Goal: Find specific page/section: Find specific page/section

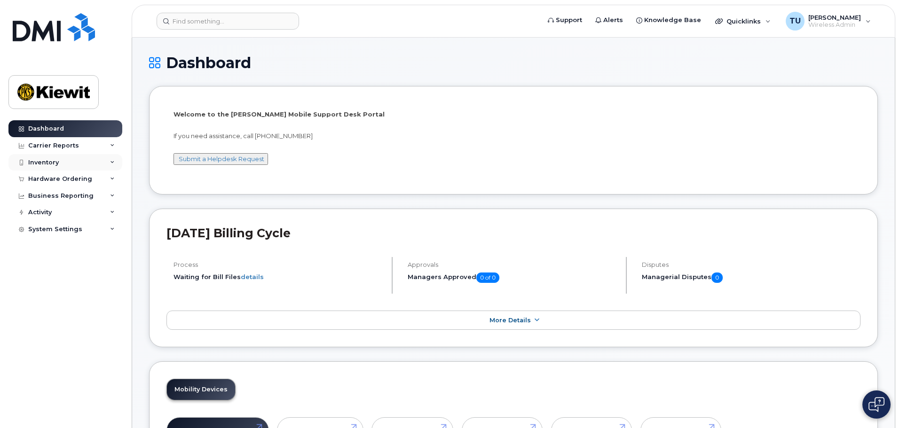
click at [71, 161] on div "Inventory" at bounding box center [65, 162] width 114 height 17
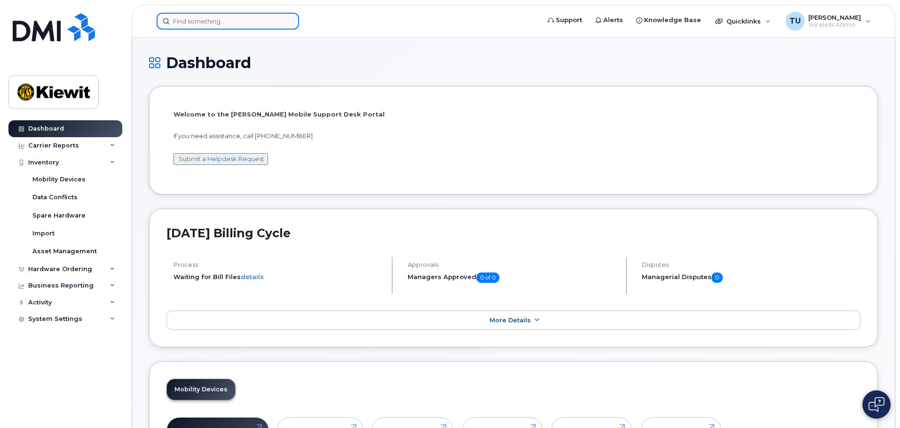
click at [215, 20] on input at bounding box center [228, 21] width 142 height 17
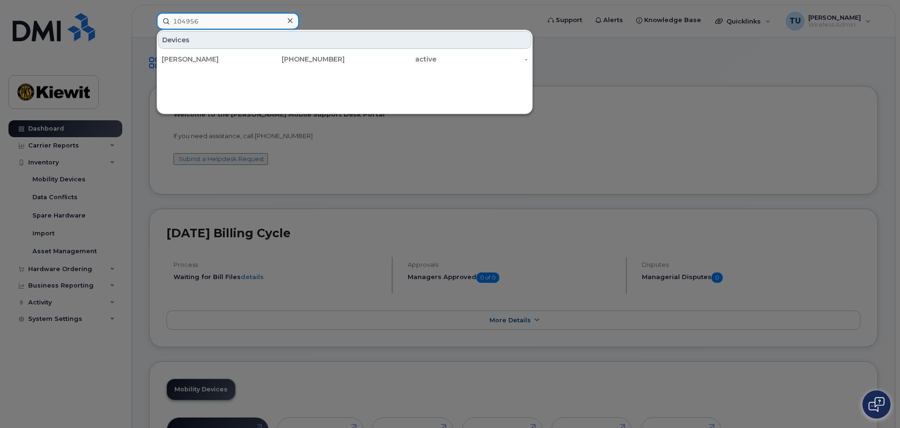
click at [215, 20] on input "104956" at bounding box center [228, 21] width 142 height 17
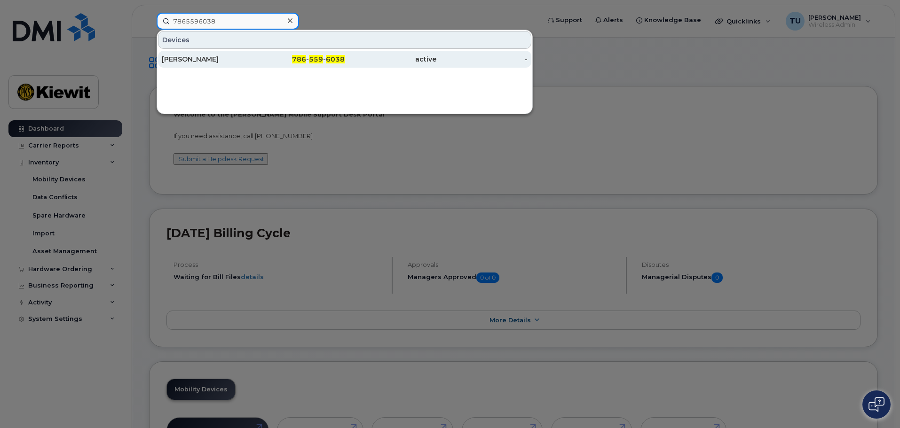
type input "7865596038"
click at [246, 63] on div "Timothy Unger" at bounding box center [208, 59] width 92 height 9
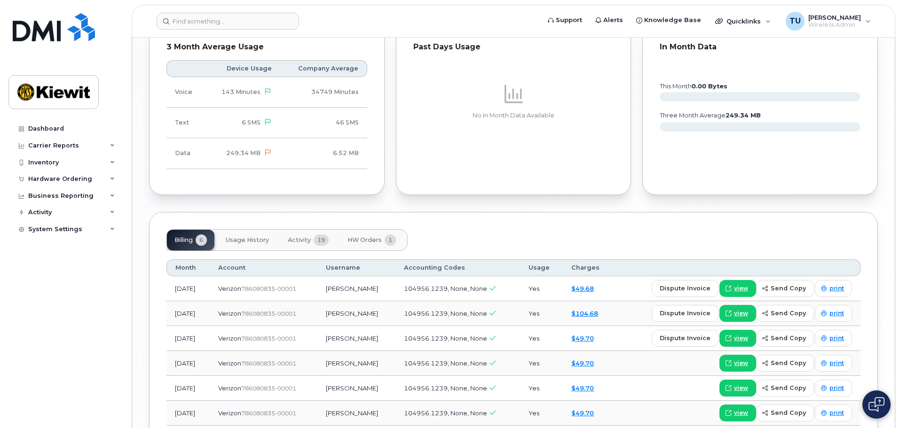
scroll to position [1008, 0]
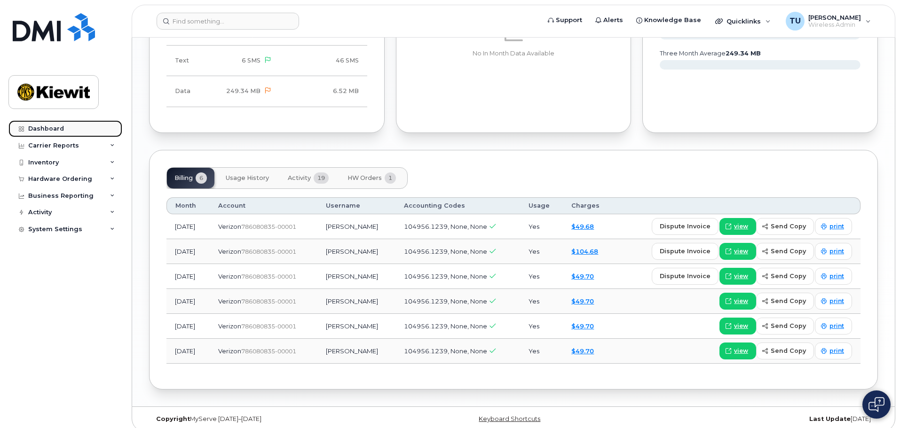
click at [70, 130] on link "Dashboard" at bounding box center [65, 128] width 114 height 17
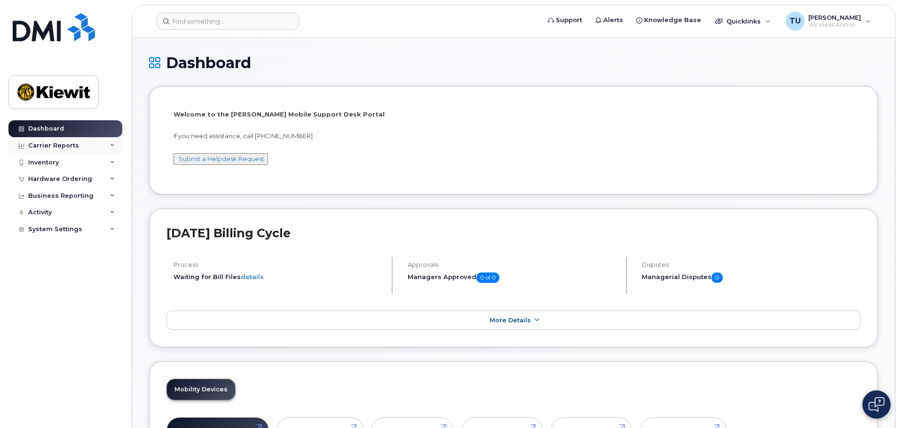
click at [62, 149] on div "Carrier Reports" at bounding box center [53, 146] width 51 height 8
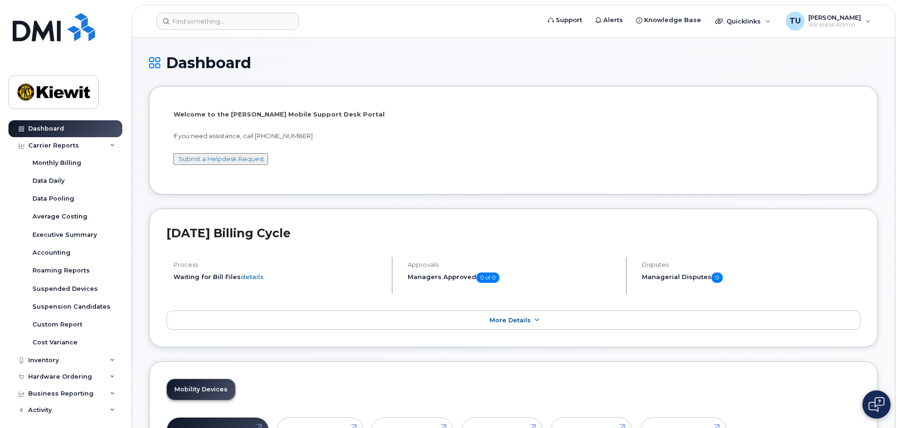
click at [564, 166] on div "Welcome to the Kiewit Mobile Support Desk Portal If you need assistance, call 8…" at bounding box center [513, 141] width 680 height 63
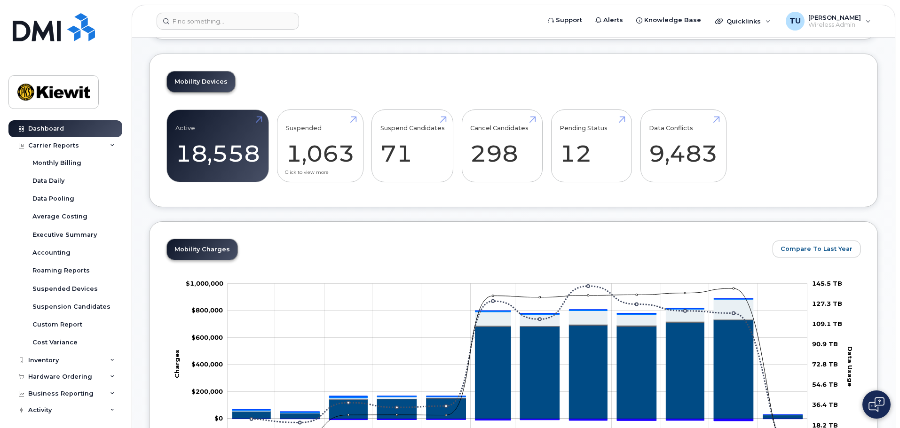
scroll to position [282, 0]
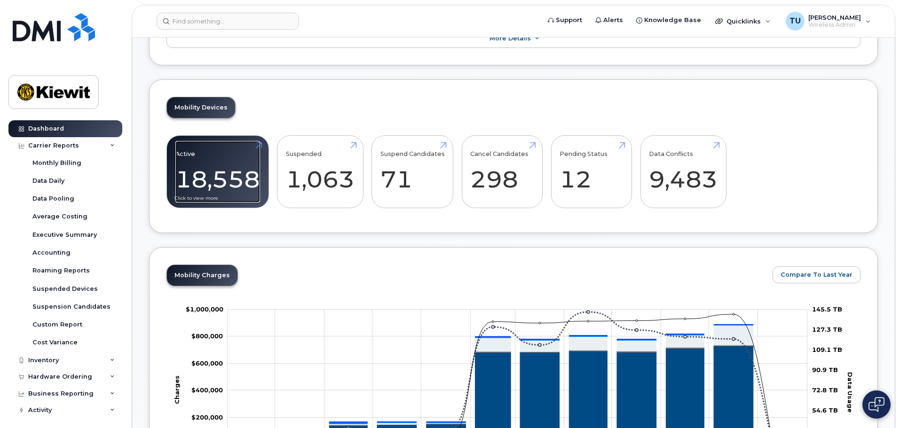
click at [226, 182] on link "Active 18,558" at bounding box center [217, 172] width 85 height 62
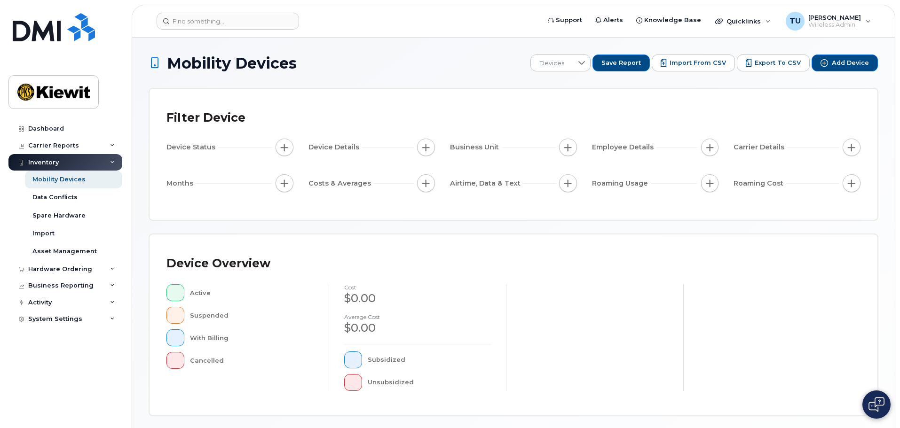
click at [566, 156] on div "Business Unit" at bounding box center [513, 148] width 127 height 18
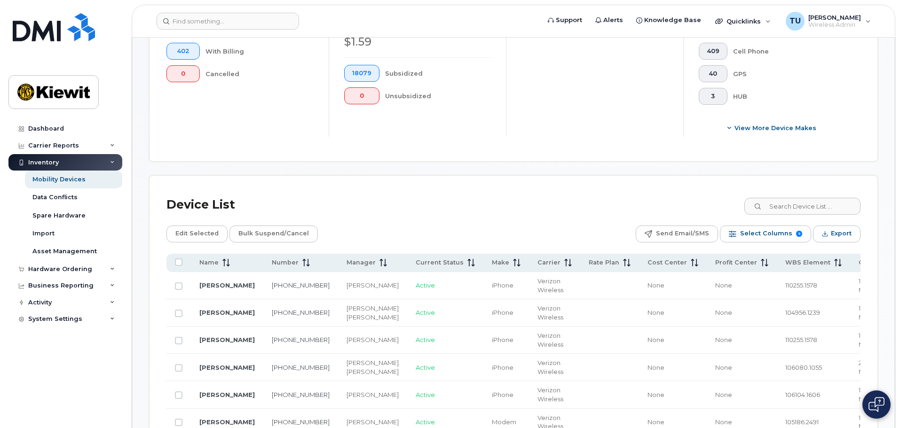
scroll to position [453, 0]
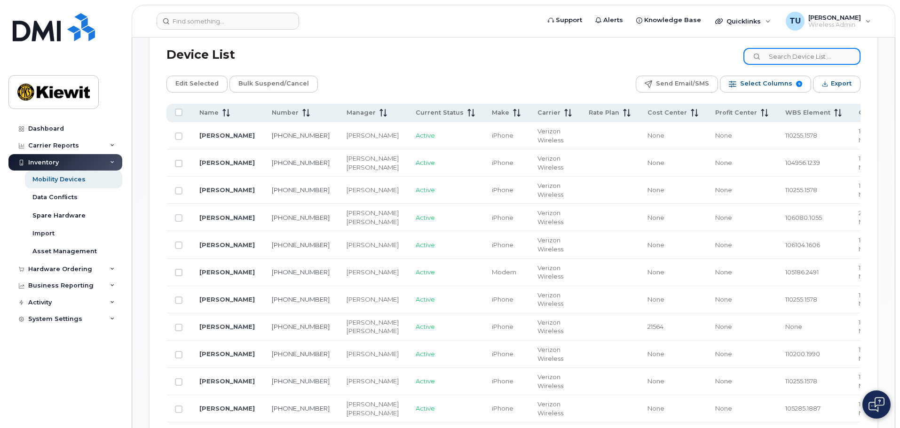
click at [800, 57] on input at bounding box center [801, 56] width 117 height 17
click at [799, 59] on input at bounding box center [801, 56] width 117 height 17
paste input "105937"
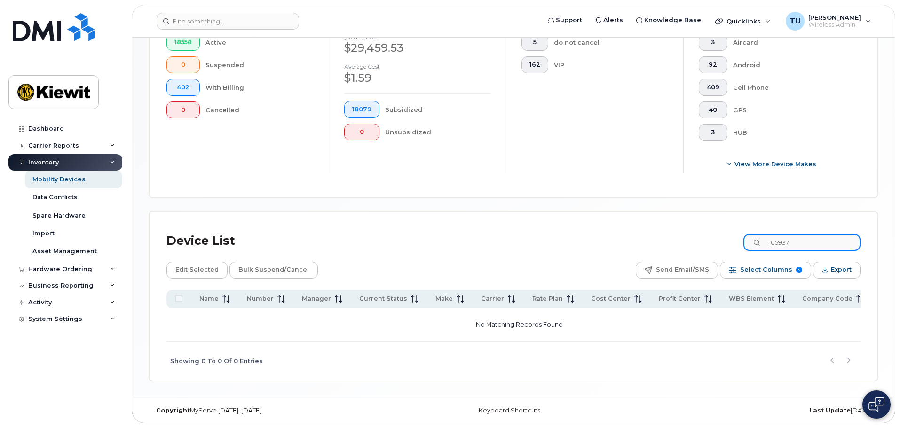
scroll to position [267, 0]
type input "105937"
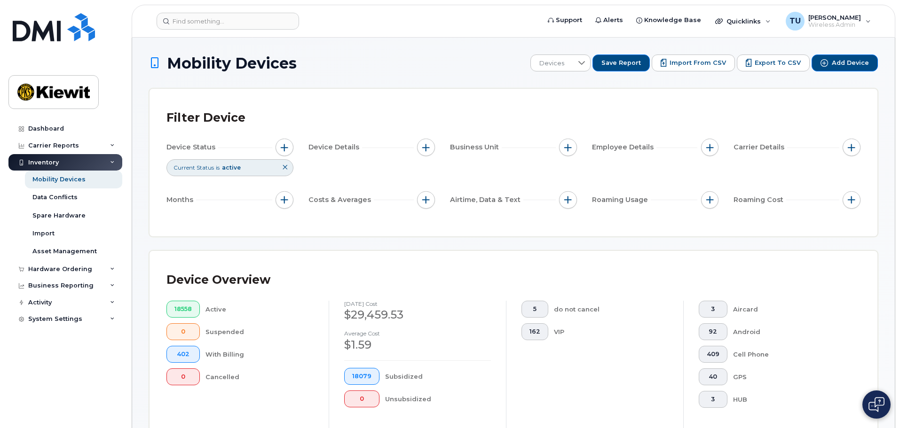
click at [80, 163] on div "Inventory" at bounding box center [65, 162] width 114 height 17
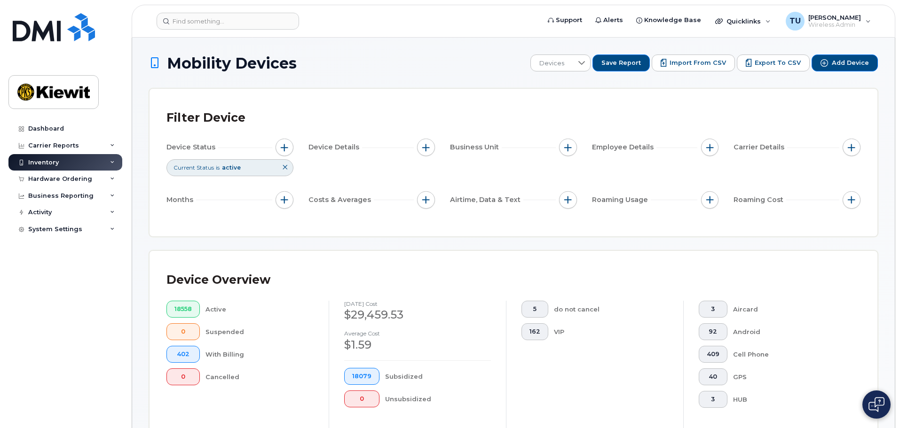
click at [80, 163] on div "Inventory" at bounding box center [65, 162] width 114 height 17
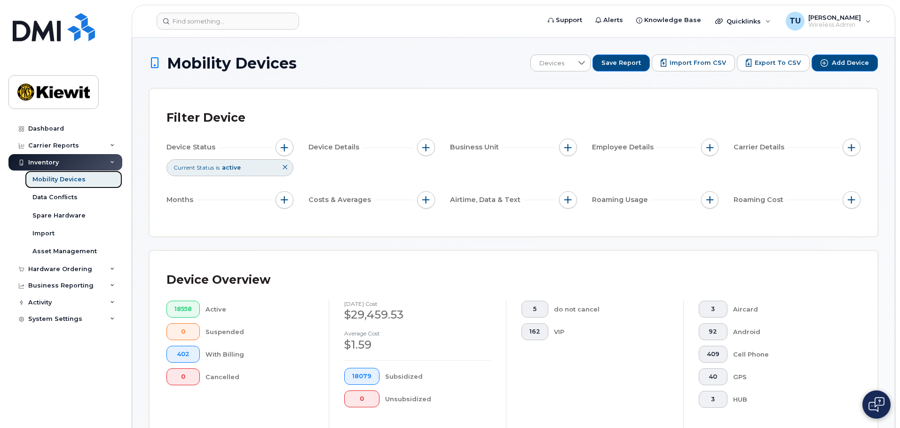
click at [77, 181] on div "Mobility Devices" at bounding box center [58, 179] width 53 height 8
click at [77, 249] on div "Asset Management" at bounding box center [64, 251] width 64 height 8
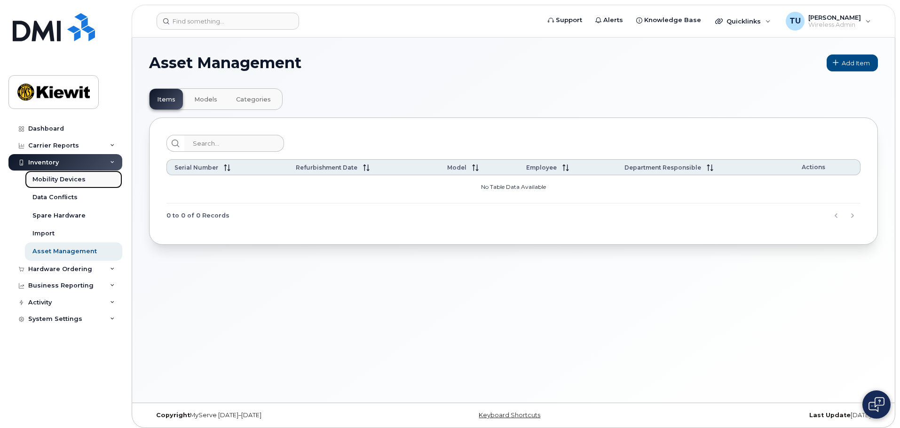
click at [64, 185] on link "Mobility Devices" at bounding box center [73, 180] width 97 height 18
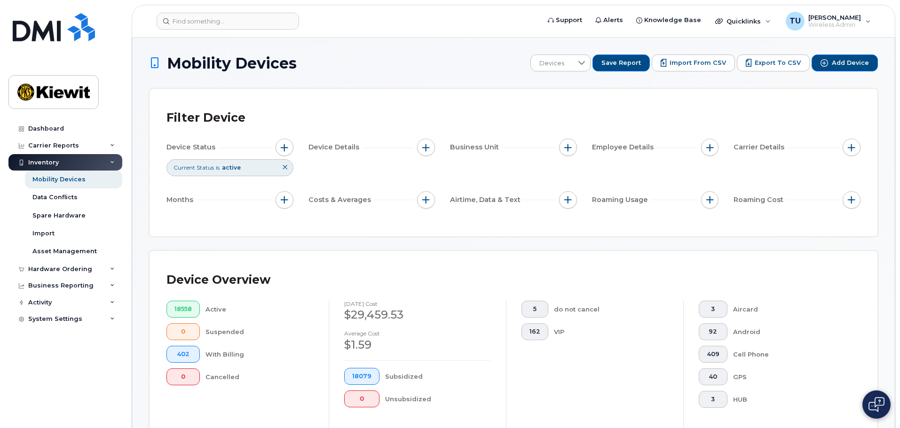
click at [286, 167] on icon at bounding box center [285, 168] width 6 height 6
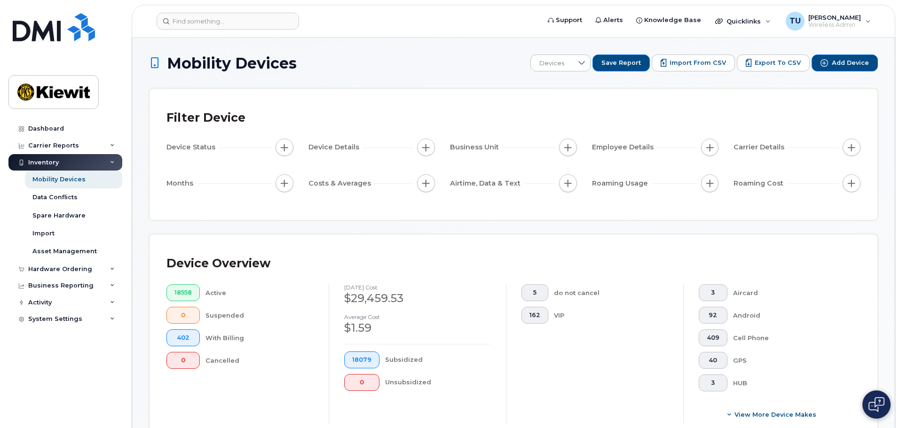
click at [213, 151] on span "Device Status" at bounding box center [192, 147] width 52 height 10
click at [586, 63] on div at bounding box center [582, 63] width 18 height 16
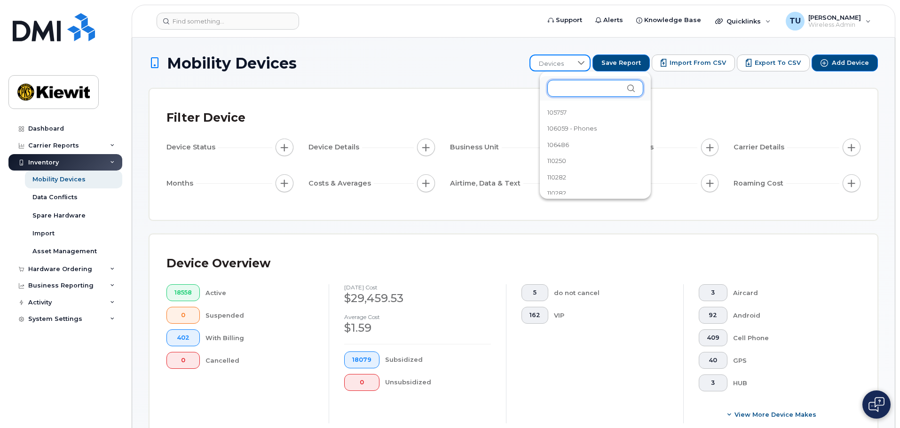
click at [577, 83] on input "text" at bounding box center [595, 88] width 96 height 17
click at [577, 83] on input "text" at bounding box center [596, 88] width 96 height 17
click at [585, 61] on icon at bounding box center [582, 63] width 8 height 8
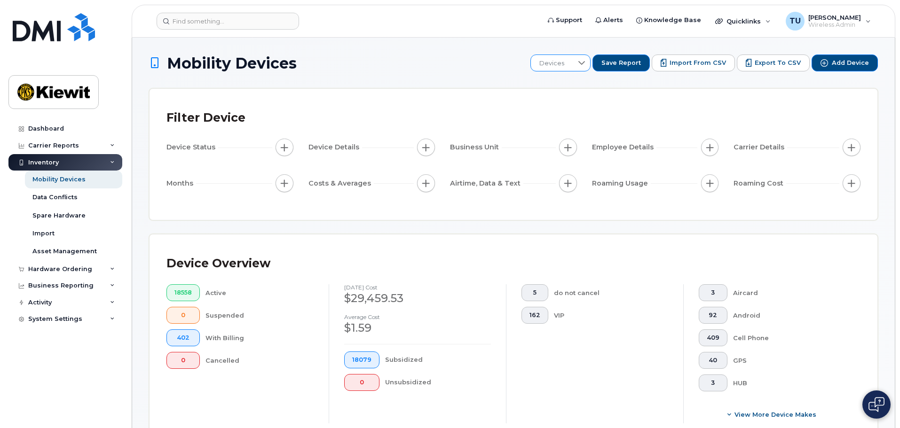
click at [585, 61] on icon at bounding box center [582, 63] width 8 height 8
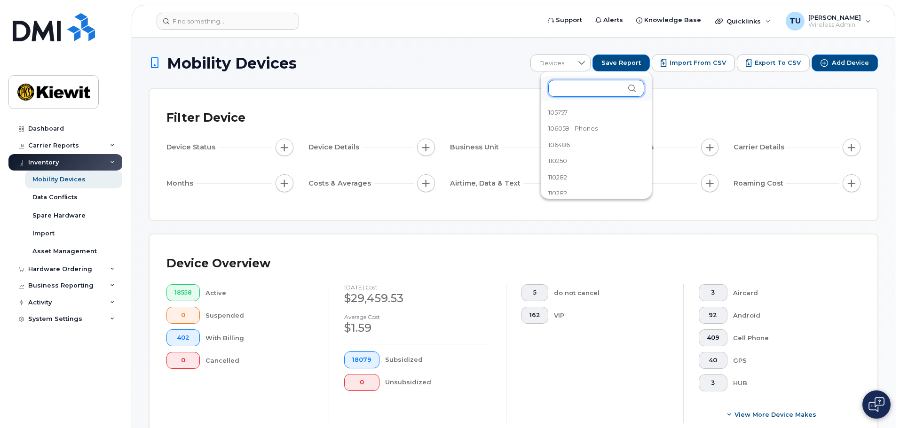
click at [573, 86] on input "text" at bounding box center [596, 88] width 96 height 17
paste input "105937"
type input "105937"
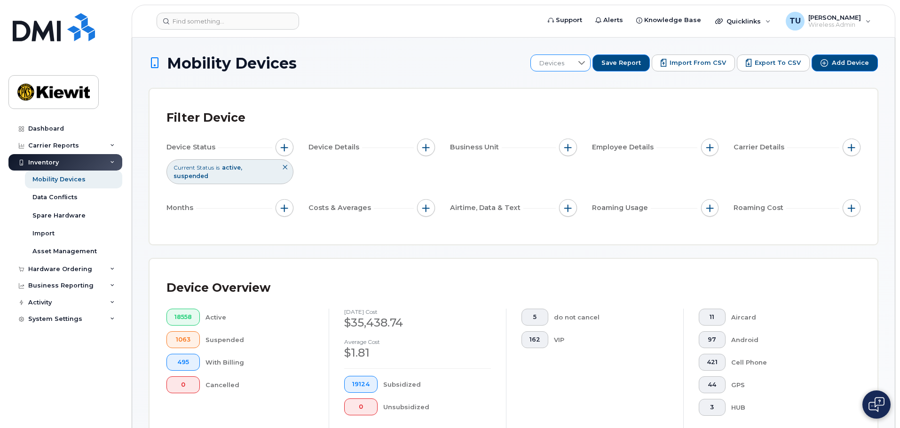
click at [585, 64] on icon at bounding box center [582, 63] width 8 height 8
click at [599, 86] on input "105937" at bounding box center [594, 88] width 92 height 17
click at [724, 98] on div "Filter Device Device Status Current Status is active suspended Device Details B…" at bounding box center [514, 167] width 728 height 156
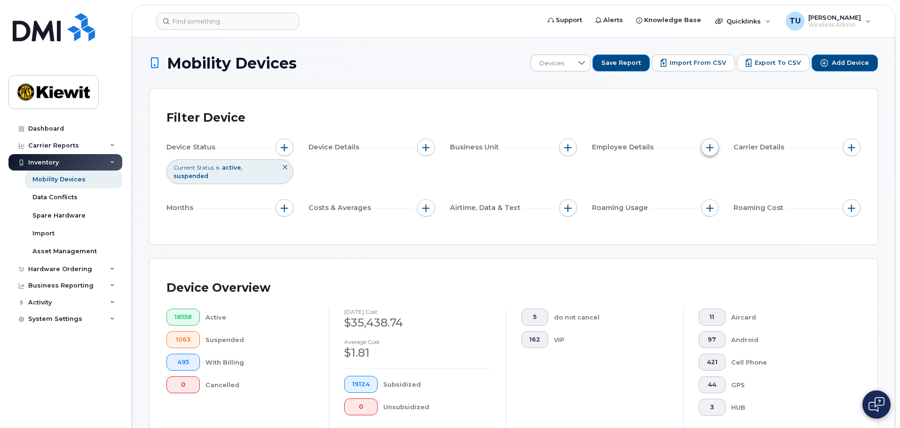
click at [712, 148] on span "button" at bounding box center [710, 148] width 8 height 8
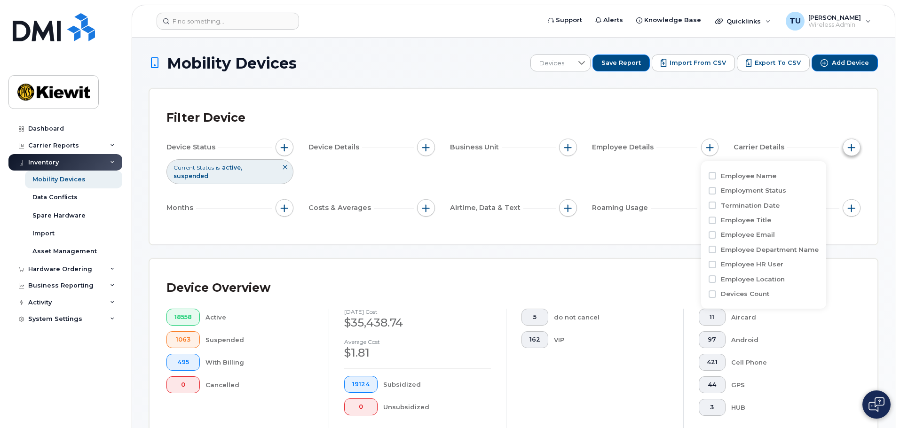
click at [842, 149] on button "button" at bounding box center [851, 148] width 18 height 18
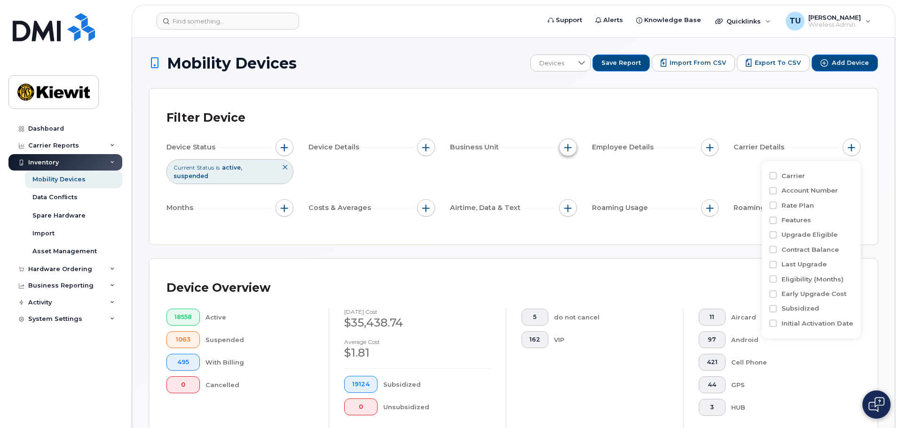
click at [565, 155] on button "button" at bounding box center [568, 148] width 18 height 18
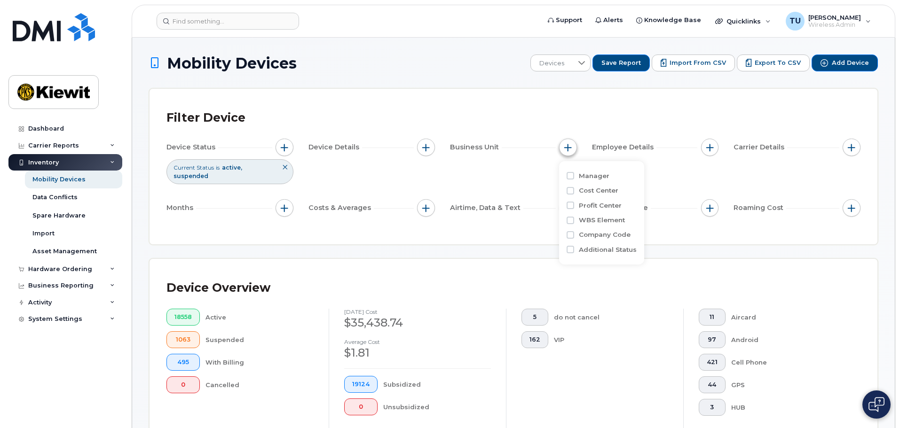
click at [568, 146] on span "button" at bounding box center [568, 148] width 8 height 8
click at [567, 220] on input "WBS Element" at bounding box center [571, 221] width 8 height 8
checkbox input "true"
click at [629, 262] on input "text" at bounding box center [630, 260] width 82 height 8
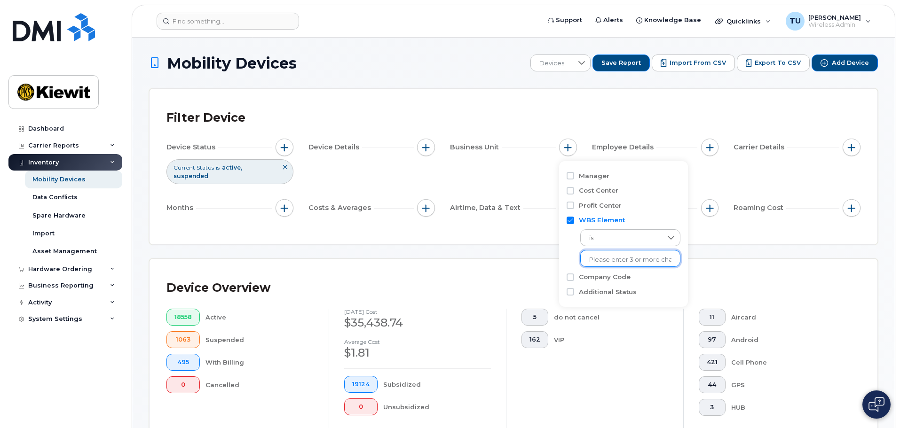
paste input "105937"
type input "105937"
click at [629, 263] on input "text" at bounding box center [630, 260] width 82 height 8
click at [627, 257] on input "text" at bounding box center [630, 260] width 82 height 8
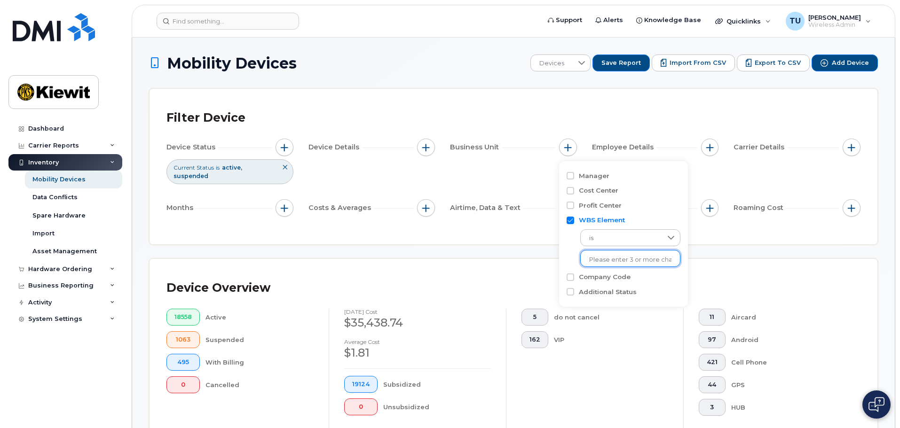
click at [627, 257] on input "text" at bounding box center [630, 260] width 82 height 8
paste input "105937"
type input "105937"
click at [621, 314] on li "1226 - 105937.1010 - Mass. Electric Constr Co." at bounding box center [653, 314] width 147 height 17
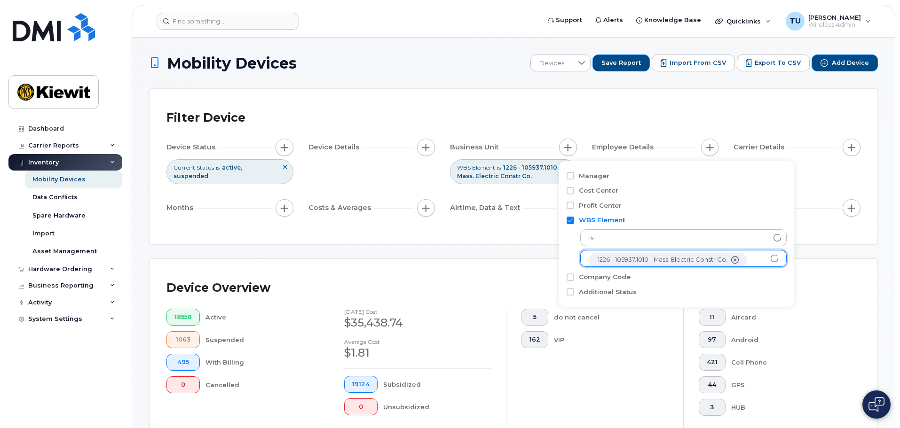
scroll to position [19, 0]
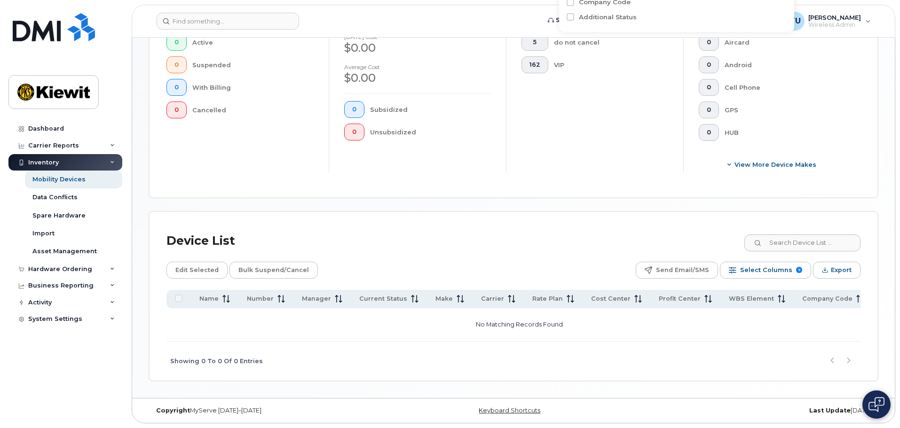
scroll to position [181, 0]
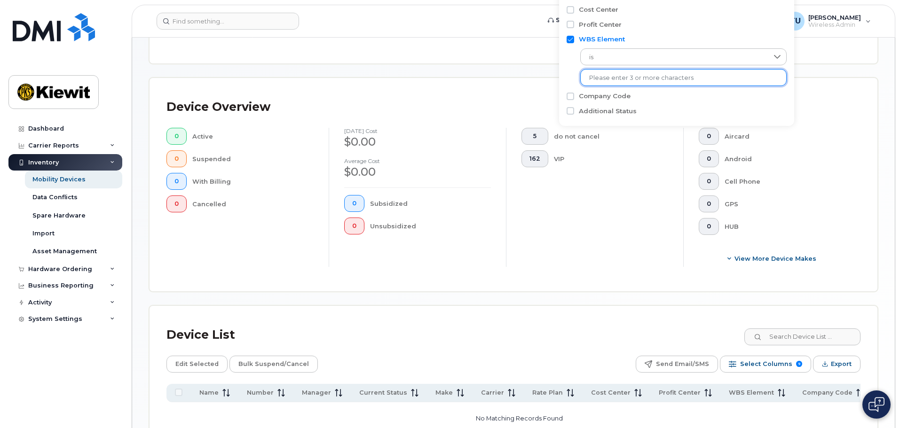
click at [644, 81] on input "text" at bounding box center [683, 78] width 189 height 8
click at [629, 77] on input "text" at bounding box center [683, 78] width 189 height 8
click at [620, 76] on input "text" at bounding box center [683, 78] width 189 height 8
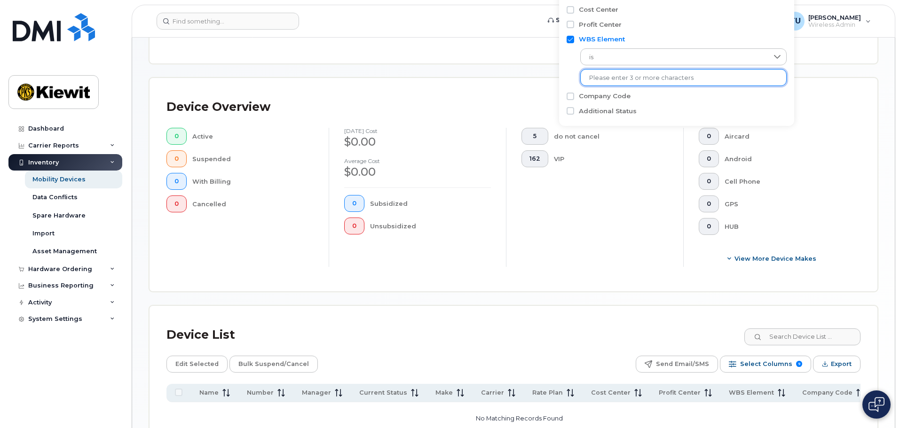
click at [620, 76] on input "text" at bounding box center [683, 78] width 189 height 8
paste input "105937"
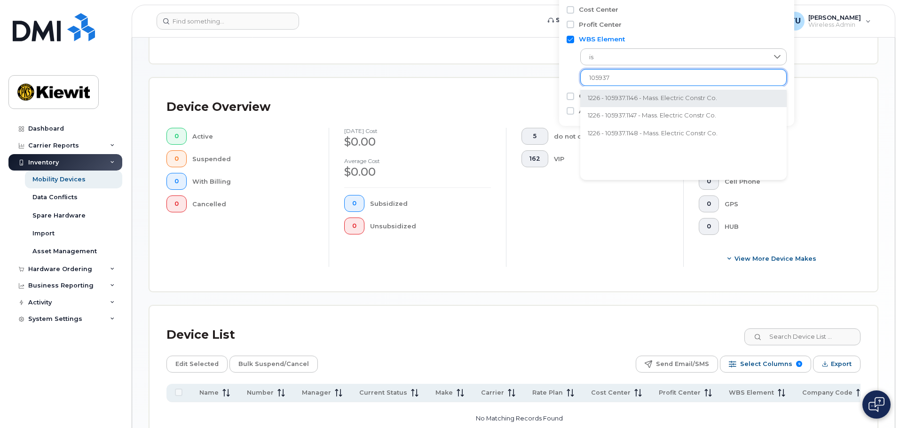
type input "105937"
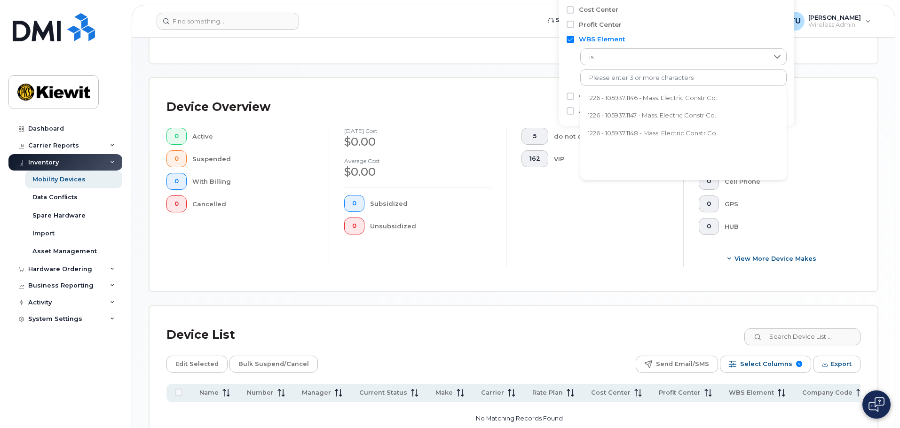
click at [648, 97] on li "1226 - 105937.1146 - Mass. Electric Constr Co." at bounding box center [683, 98] width 206 height 17
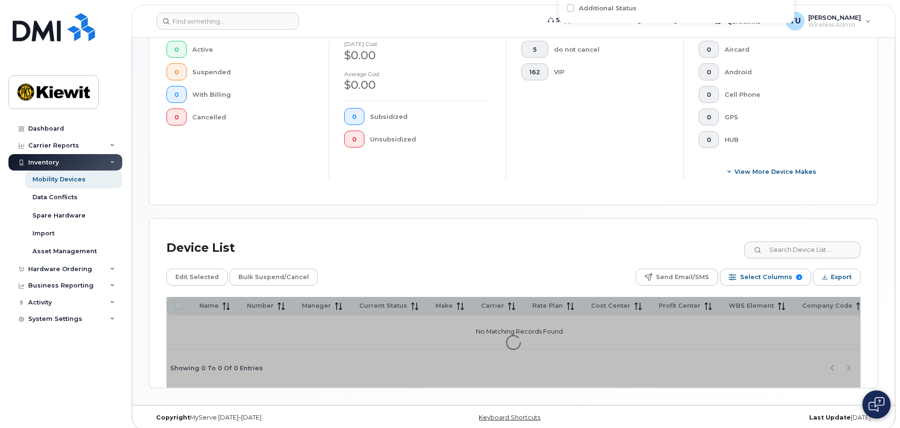
scroll to position [291, 0]
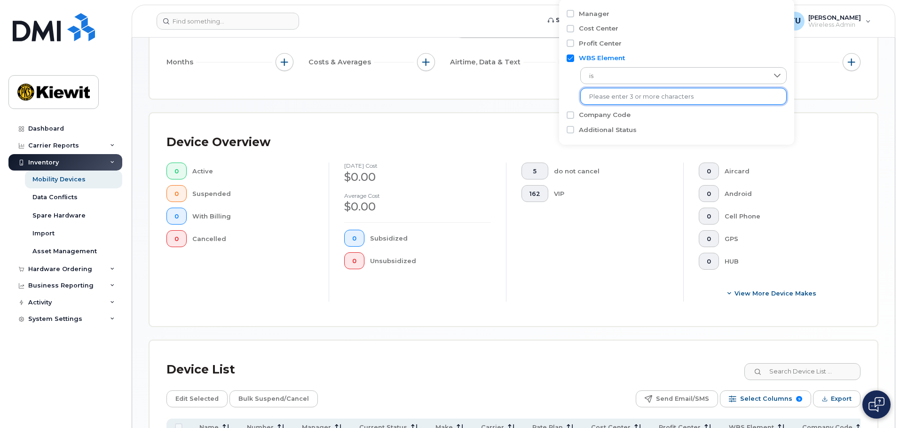
scroll to position [150, 0]
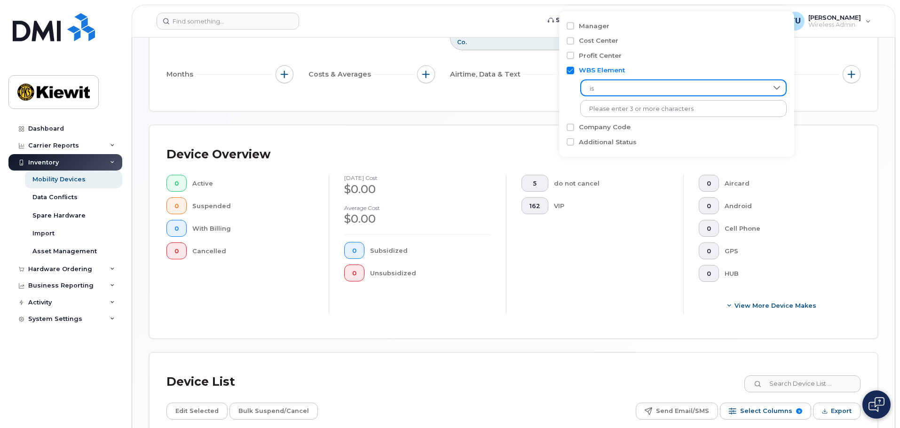
click at [613, 92] on span "is" at bounding box center [674, 88] width 187 height 17
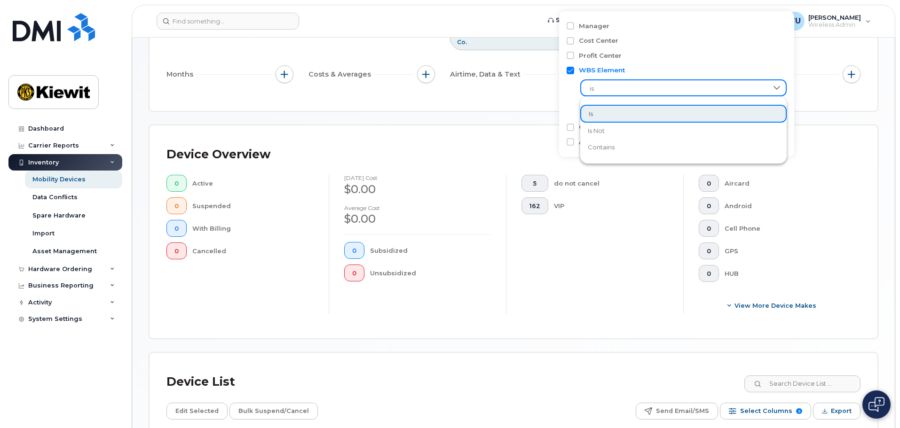
click at [606, 116] on li "is" at bounding box center [683, 114] width 206 height 18
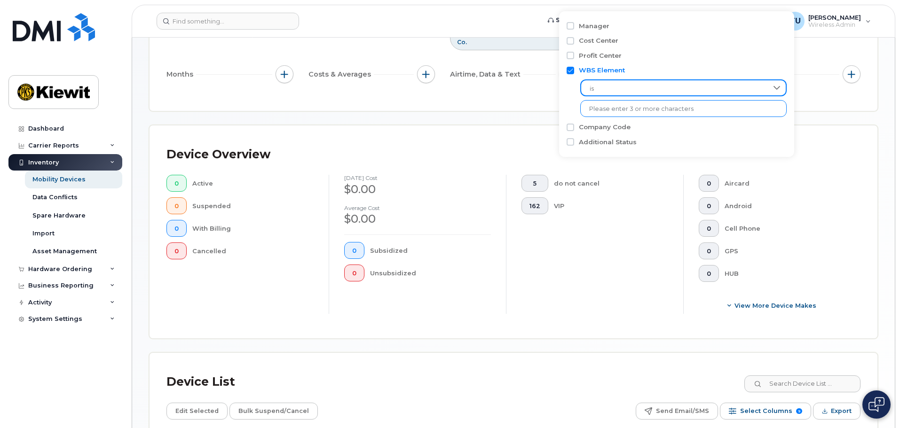
click at [625, 110] on input "text" at bounding box center [683, 109] width 189 height 8
click at [613, 110] on input "text" at bounding box center [683, 109] width 189 height 8
paste input "105937"
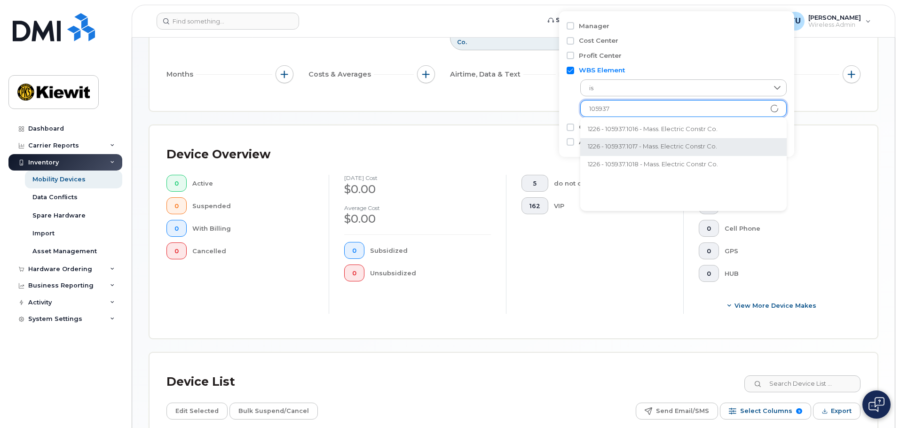
type input "105937"
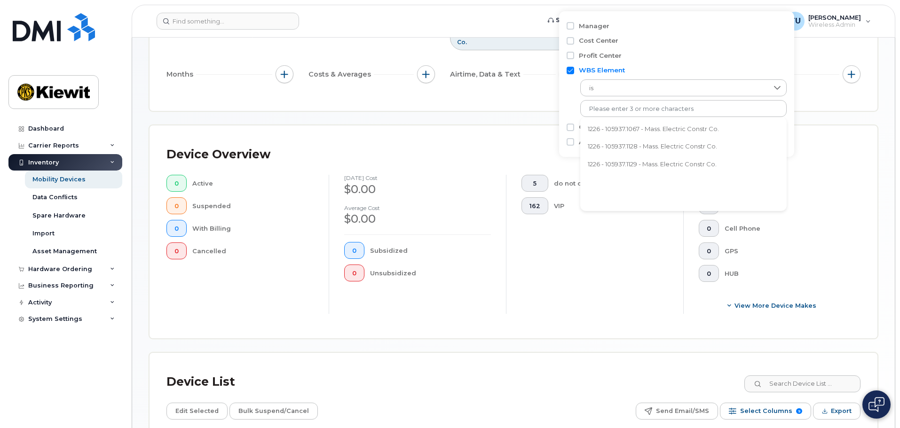
click at [636, 147] on li "1226 - 105937.1128 - Mass. Electric Constr Co." at bounding box center [683, 147] width 206 height 17
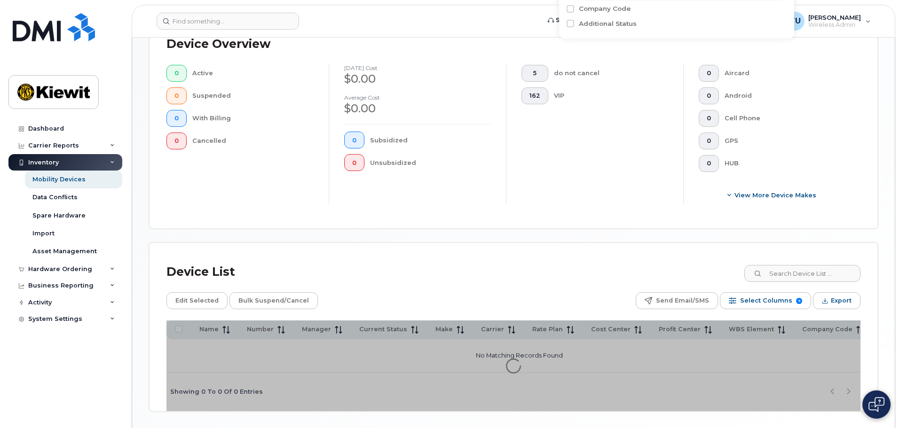
scroll to position [252, 0]
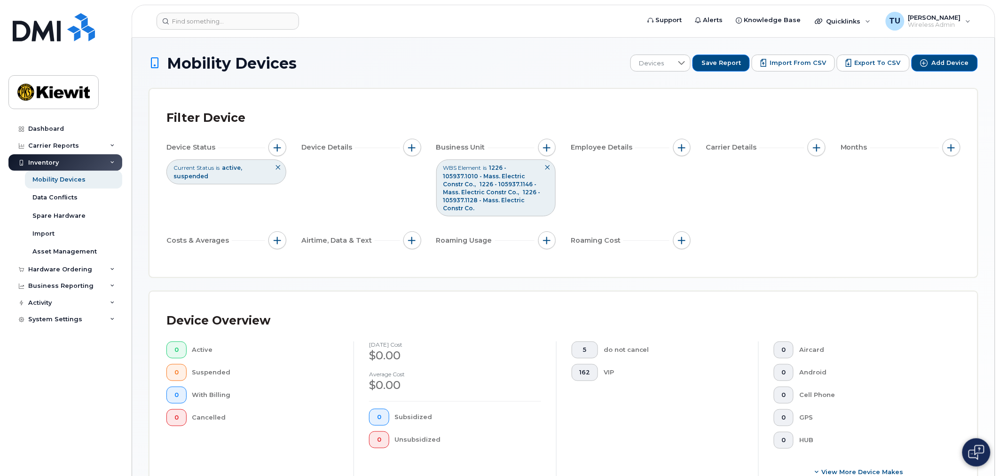
click at [547, 167] on icon at bounding box center [547, 168] width 6 height 6
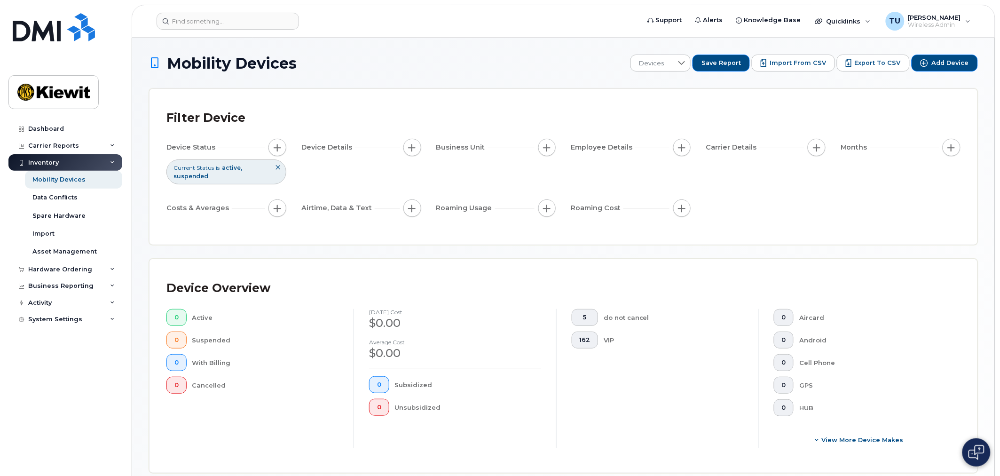
click at [547, 158] on div "Business Unit" at bounding box center [496, 149] width 120 height 21
click at [709, 189] on div "Device Status Current Status is active suspended Device Details Business Unit E…" at bounding box center [563, 180] width 794 height 82
click at [276, 167] on icon at bounding box center [278, 168] width 6 height 6
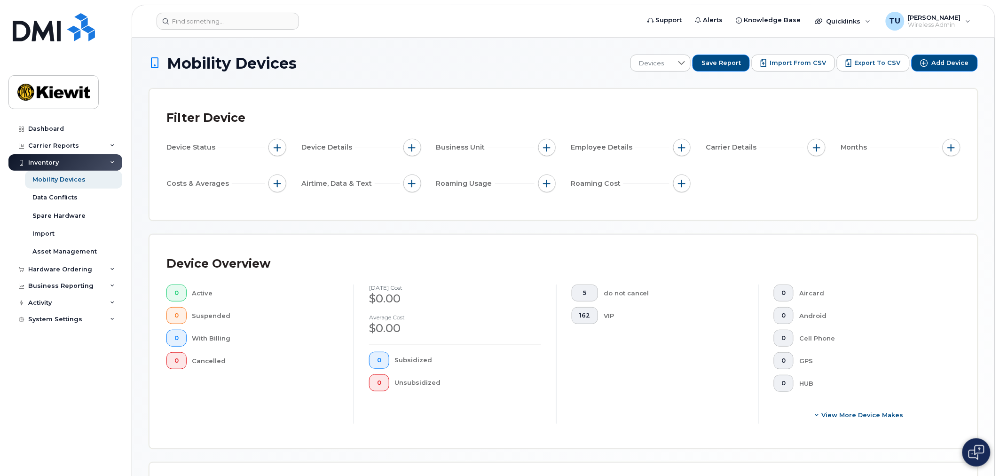
click at [558, 143] on div "Device Status Device Details Business Unit Employee Details Carrier Details Mon…" at bounding box center [563, 167] width 794 height 57
click at [544, 149] on span "button" at bounding box center [547, 148] width 8 height 8
click at [547, 189] on input "Cost Center" at bounding box center [550, 191] width 8 height 8
checkbox input "true"
click at [591, 227] on input "text" at bounding box center [609, 231] width 82 height 8
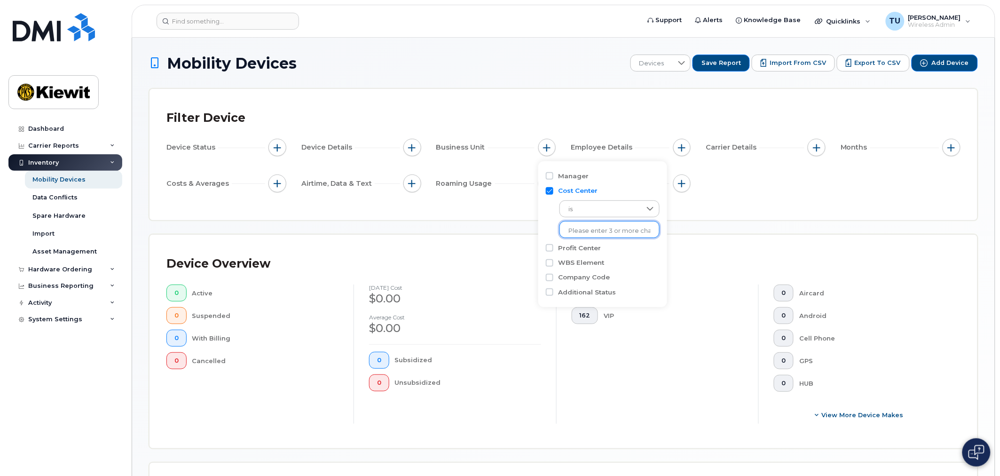
paste input "105937"
type input "105937"
click at [604, 252] on li "1226 - 105937 - Mass. Electric Construction Co." at bounding box center [634, 249] width 151 height 17
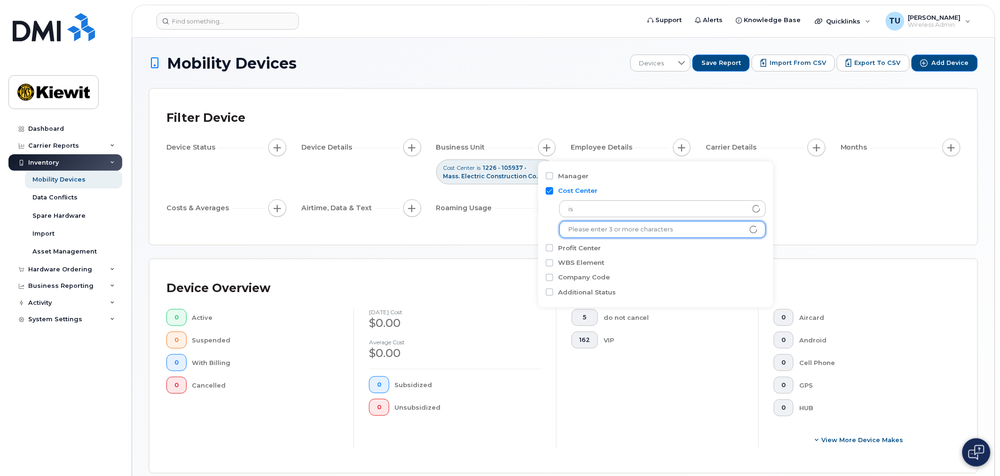
click at [863, 234] on div "Filter Device Device Status Device Details Business Unit Cost Center is 1226 - …" at bounding box center [564, 167] width 828 height 156
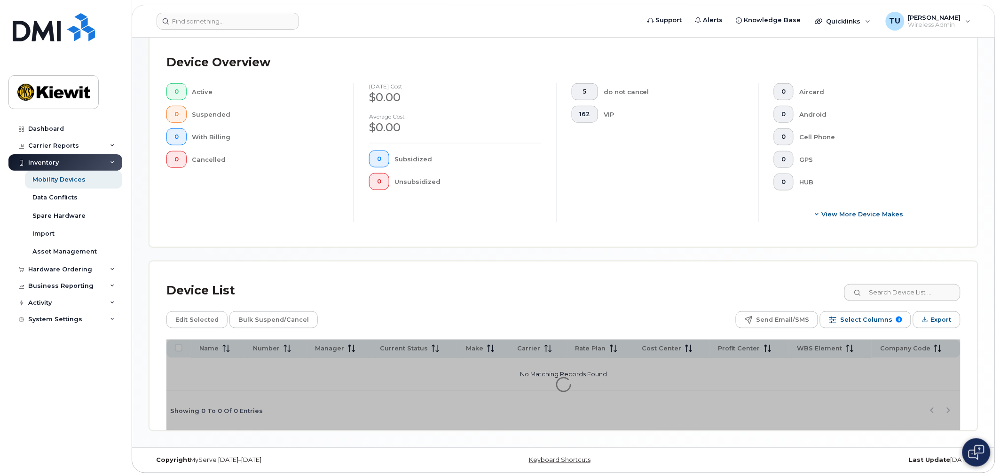
scroll to position [228, 0]
